Goal: Task Accomplishment & Management: Manage account settings

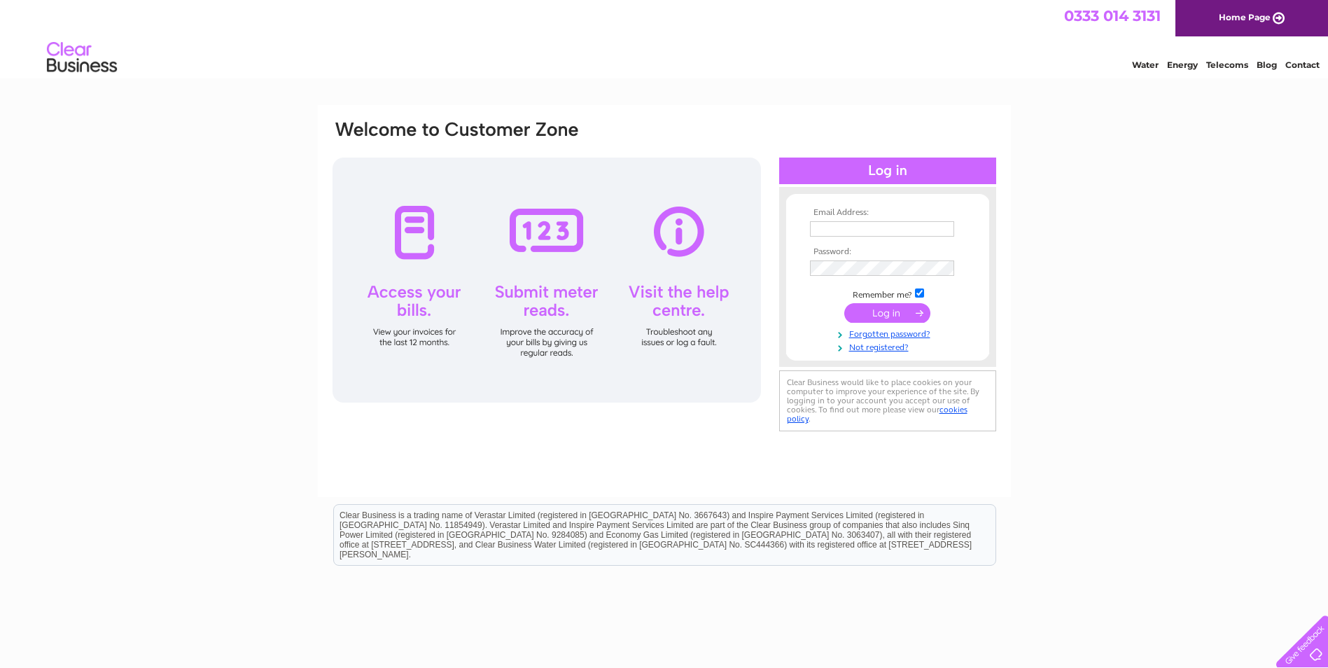
type input "[EMAIL_ADDRESS][DOMAIN_NAME]"
click at [872, 314] on input "submit" at bounding box center [887, 313] width 86 height 20
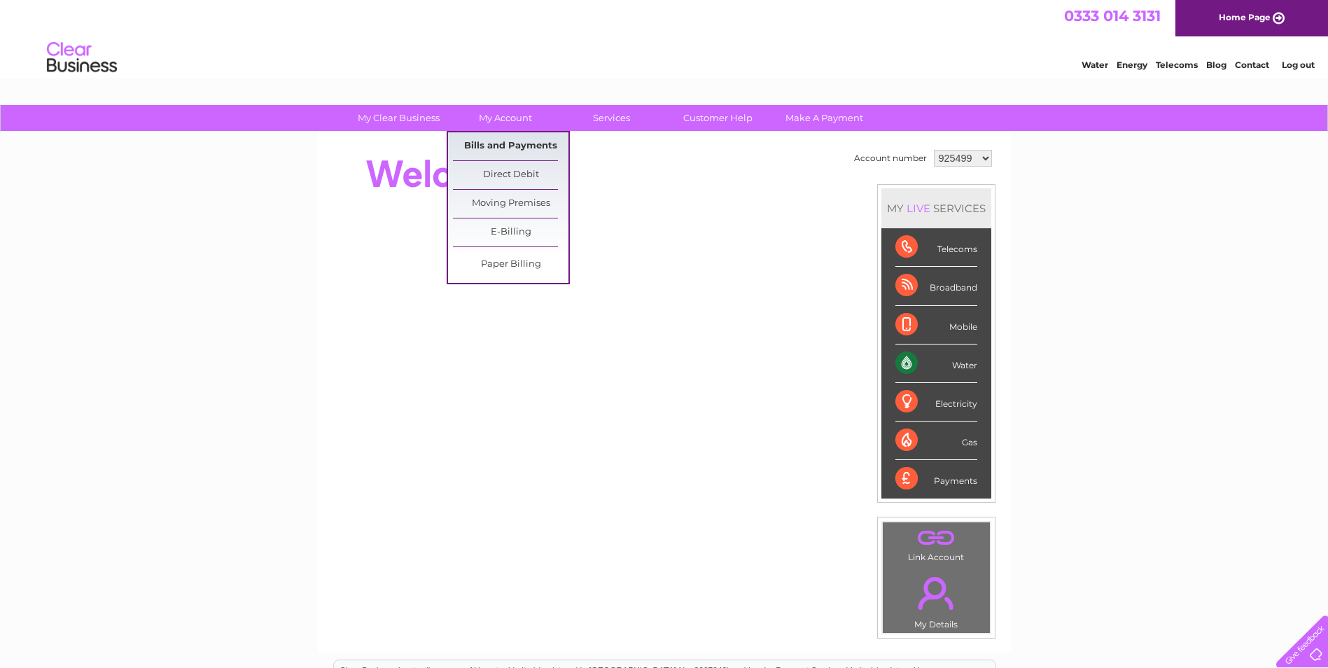
click at [498, 142] on link "Bills and Payments" at bounding box center [511, 146] width 116 height 28
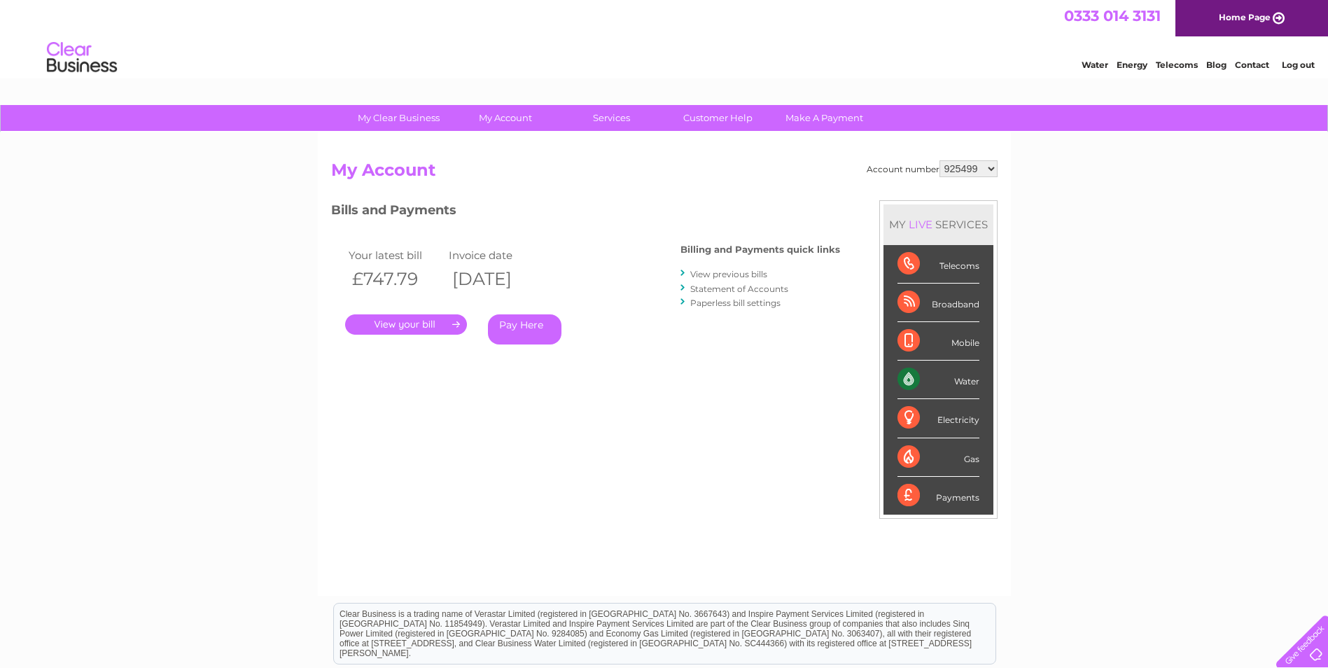
click at [417, 322] on link "." at bounding box center [406, 324] width 122 height 20
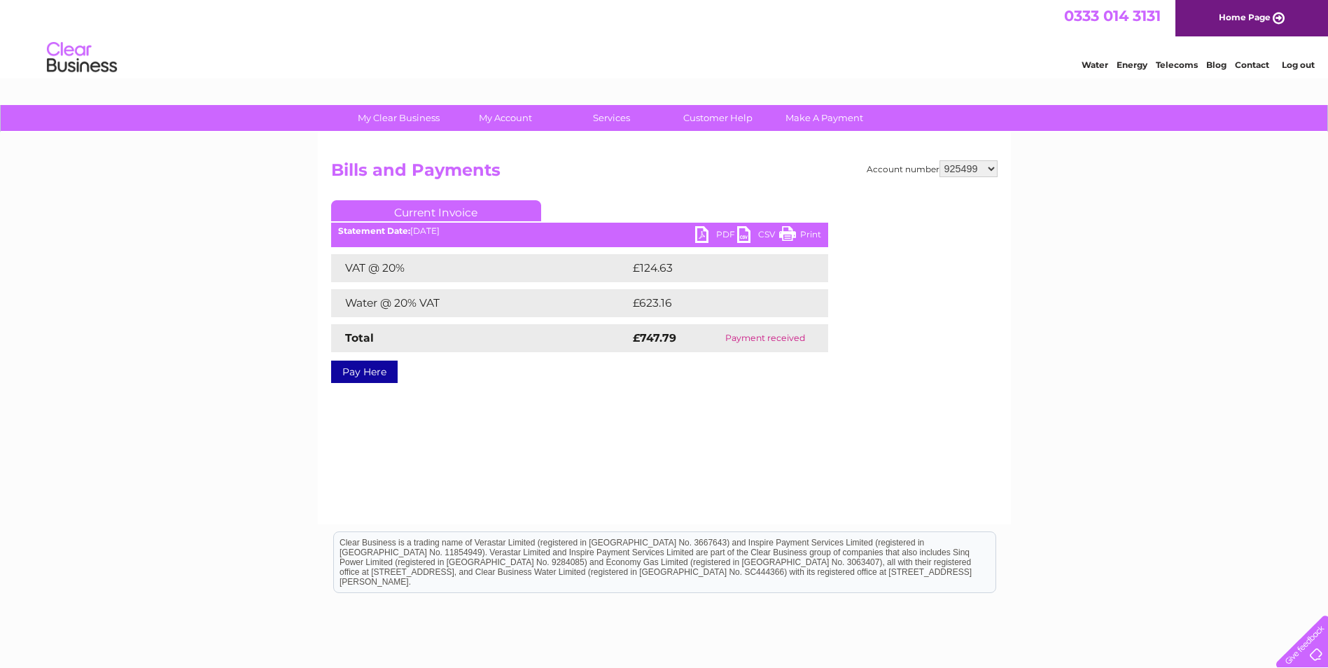
click at [788, 232] on link "Print" at bounding box center [800, 236] width 42 height 20
click at [991, 169] on select "925499 2003830" at bounding box center [968, 168] width 58 height 17
select select "2003830"
click at [939, 160] on select "925499 2003830" at bounding box center [968, 168] width 58 height 17
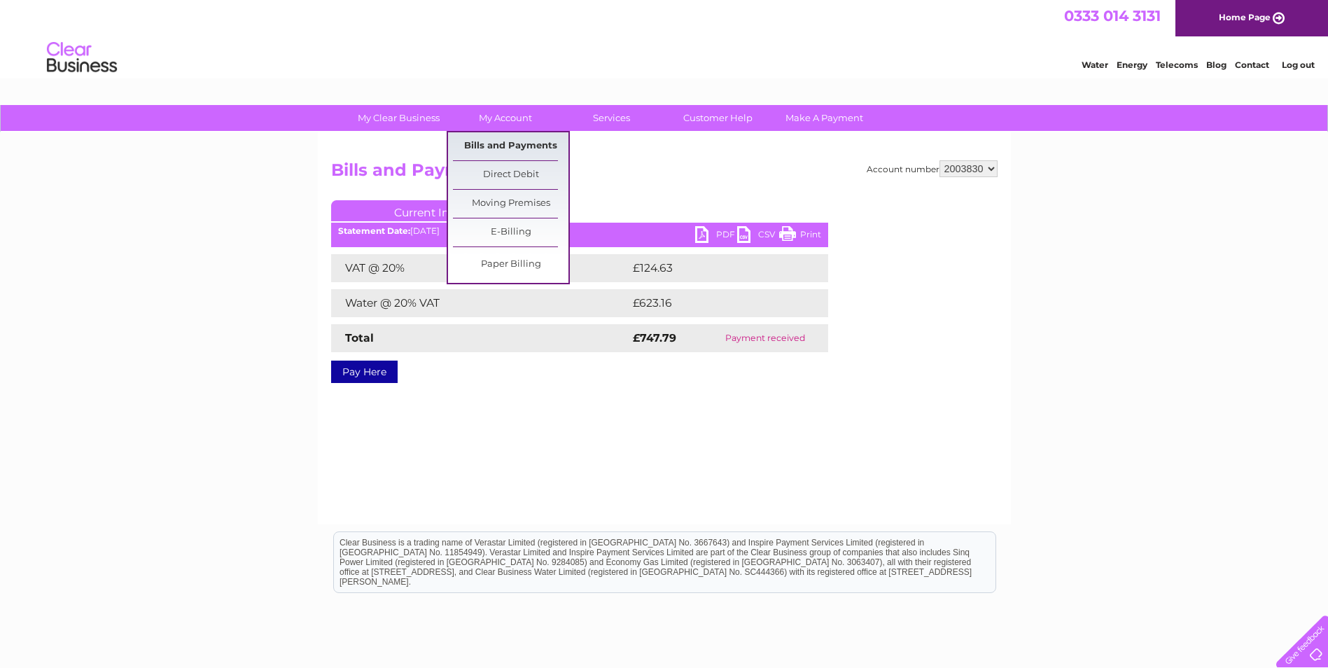
click at [510, 145] on link "Bills and Payments" at bounding box center [511, 146] width 116 height 28
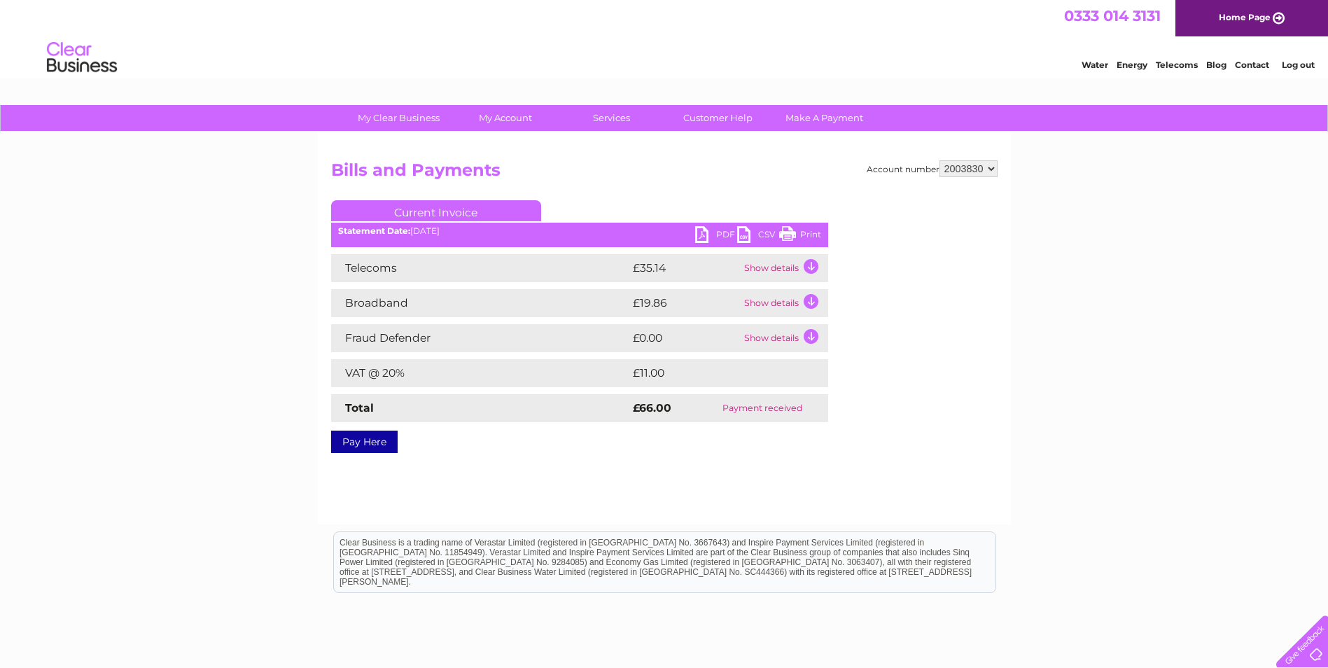
drag, startPoint x: 793, startPoint y: 230, endPoint x: 99, endPoint y: 64, distance: 714.0
click at [793, 230] on link "Print" at bounding box center [800, 236] width 42 height 20
